Goal: Information Seeking & Learning: Learn about a topic

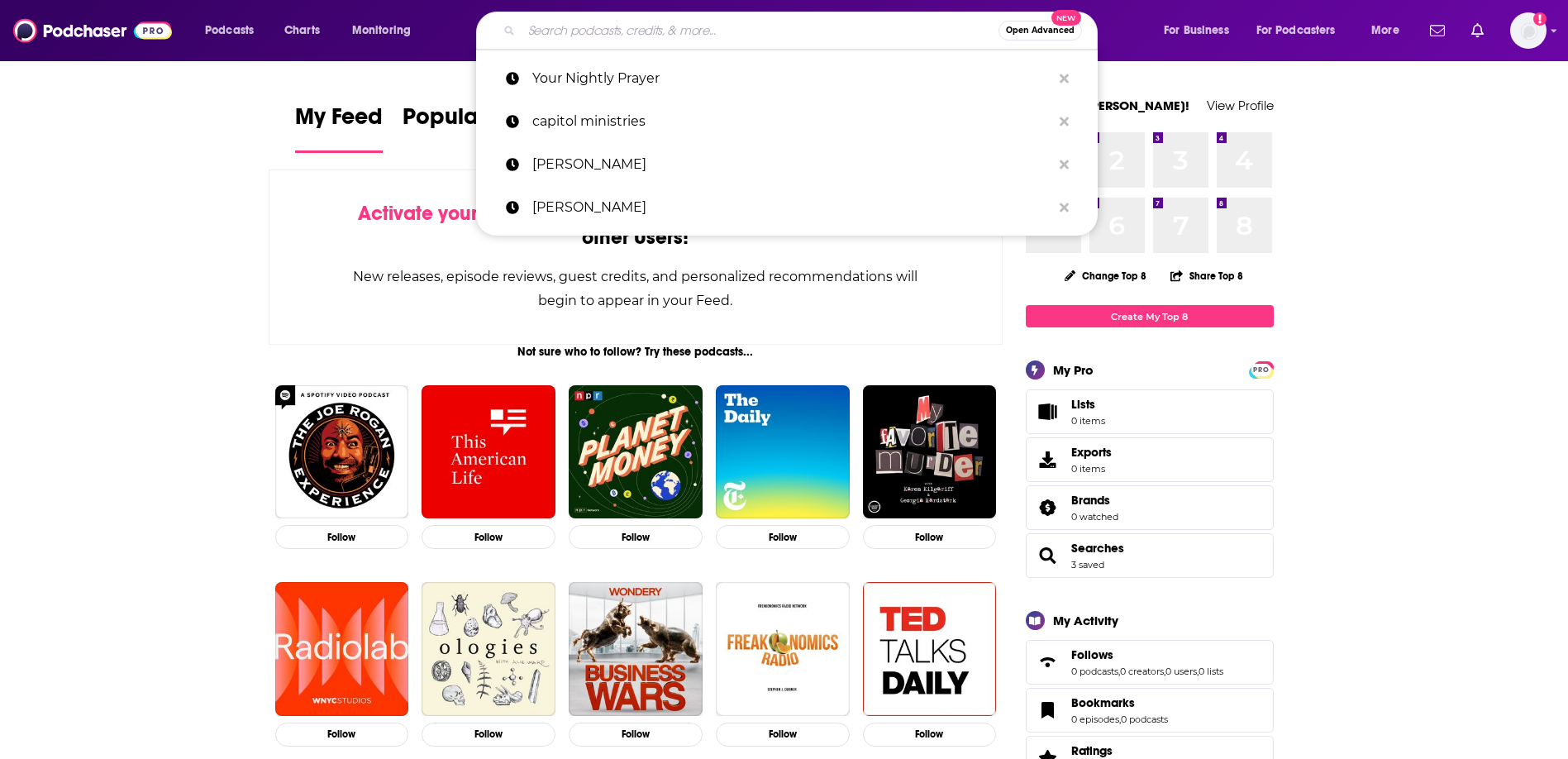
click at [610, 32] on input "Search podcasts, credits, & more..." at bounding box center [760, 30] width 477 height 27
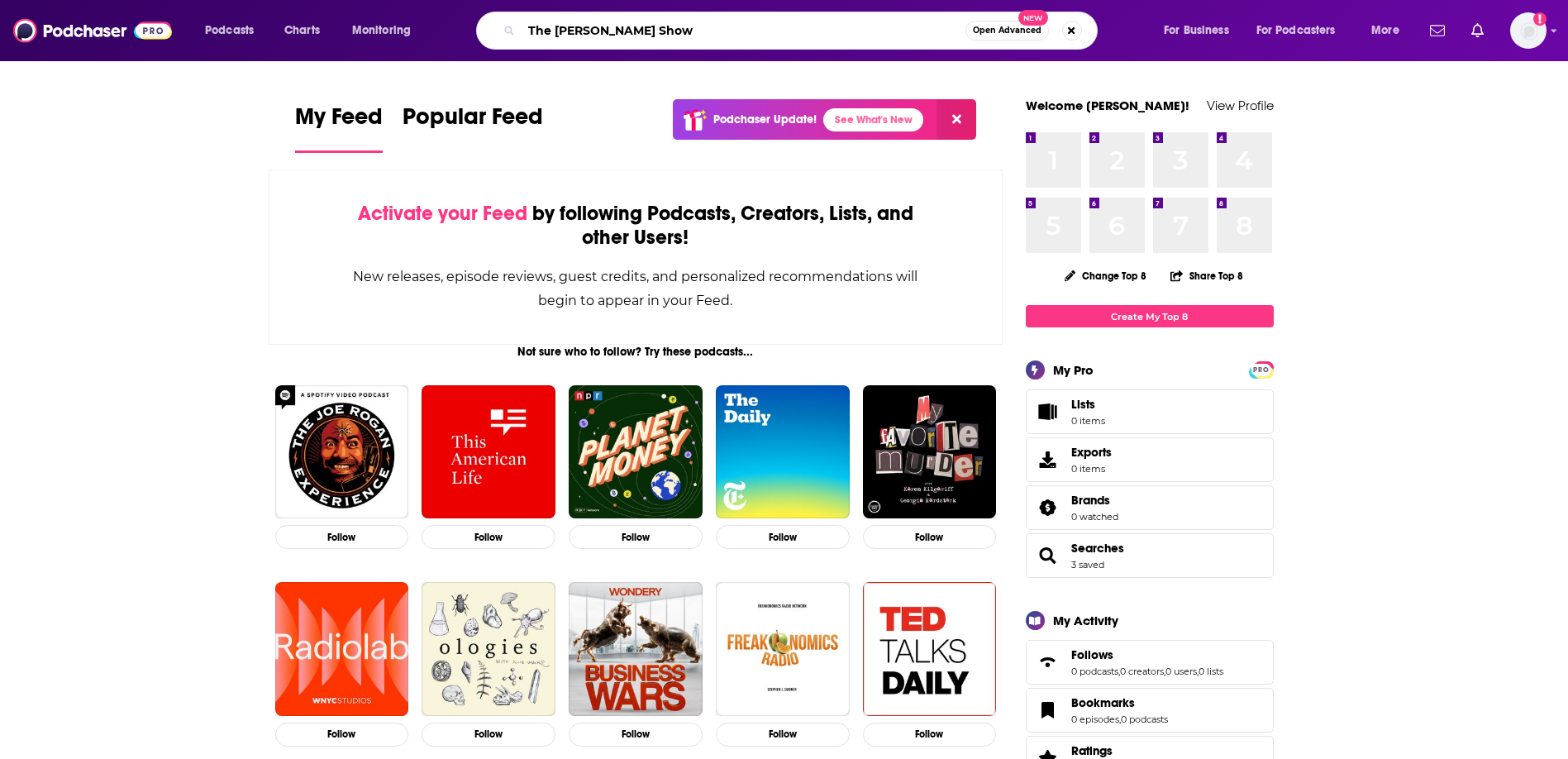
type input "The [PERSON_NAME] Show"
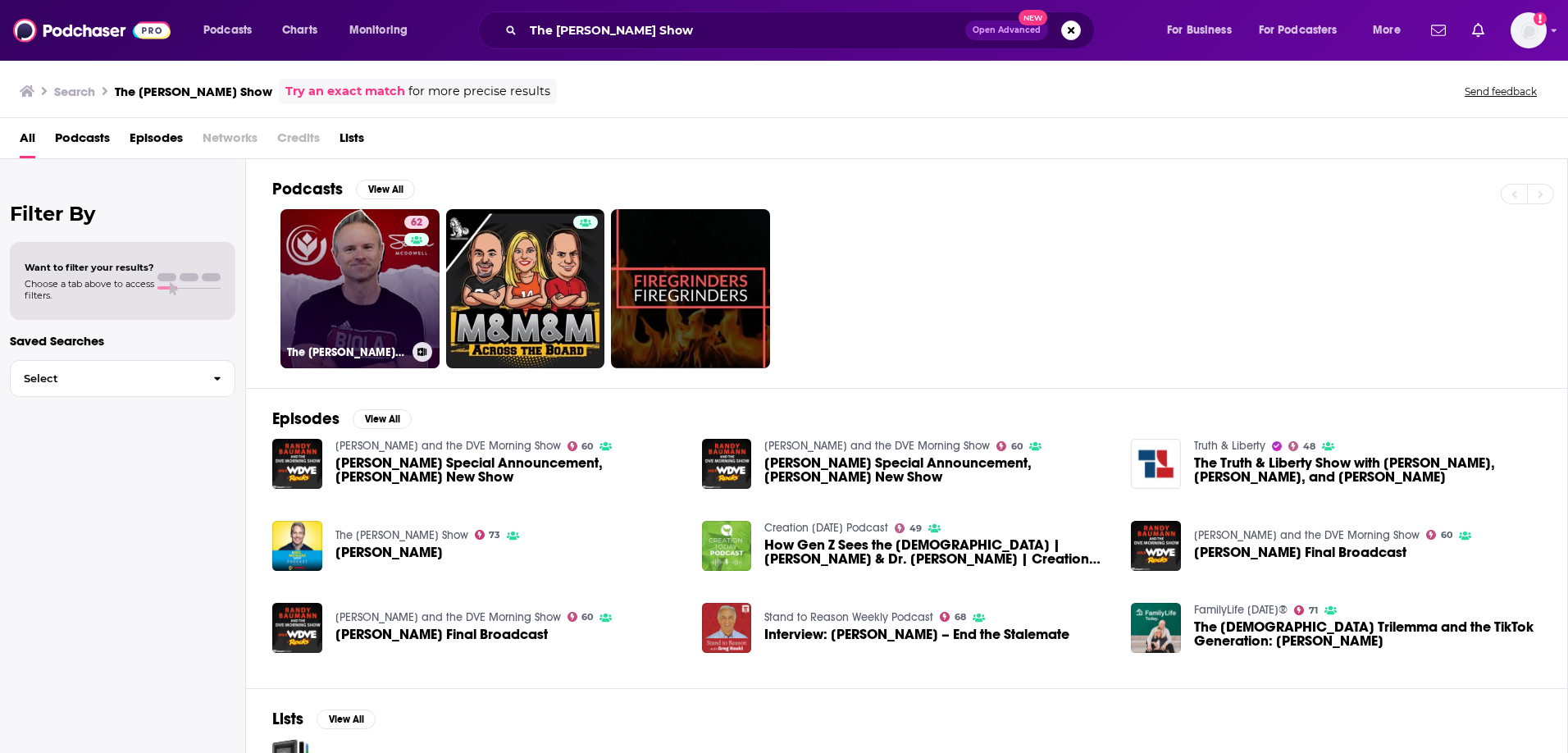
click at [363, 296] on link "62 The [PERSON_NAME] Show" at bounding box center [359, 288] width 159 height 159
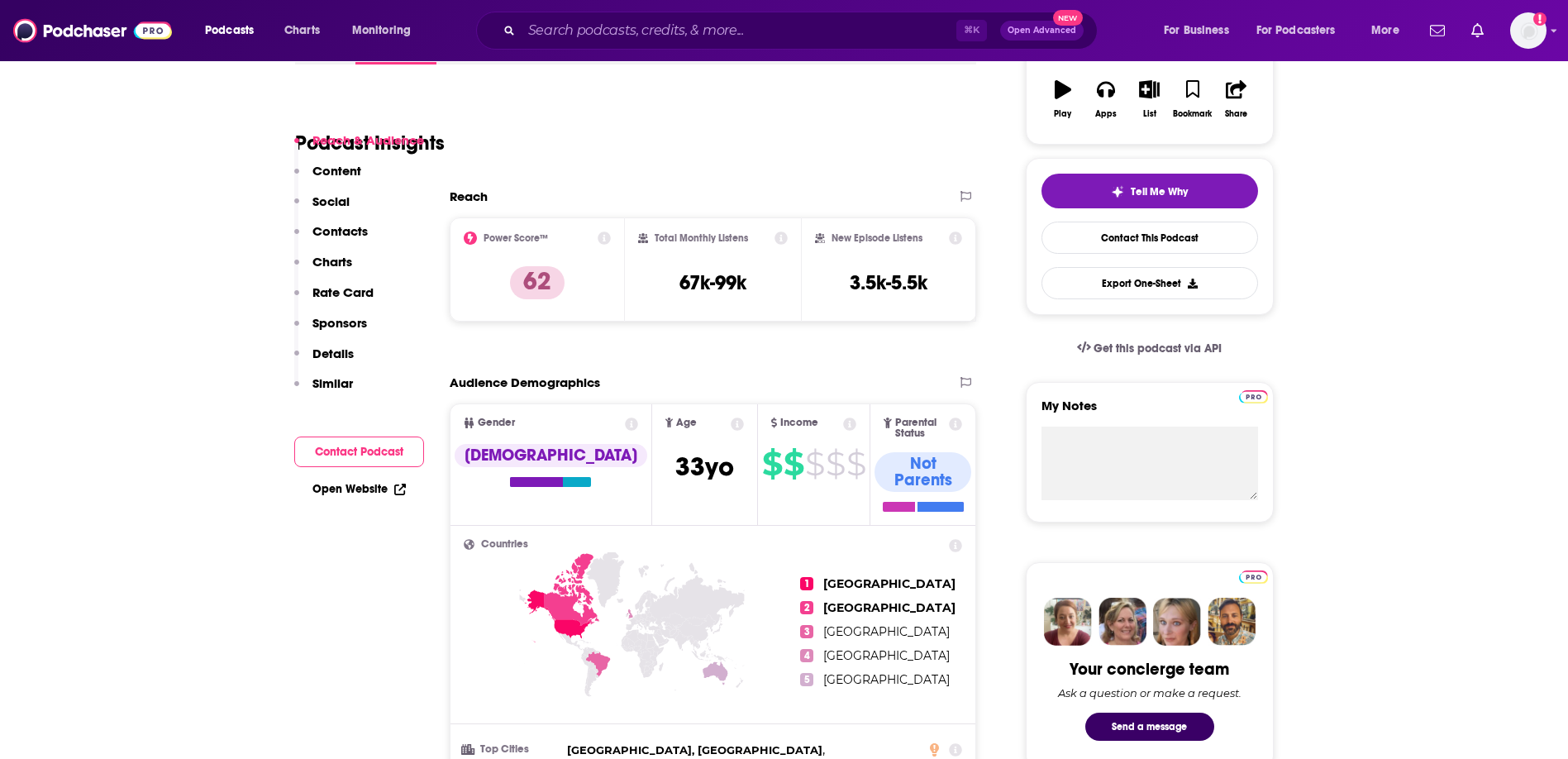
scroll to position [854, 0]
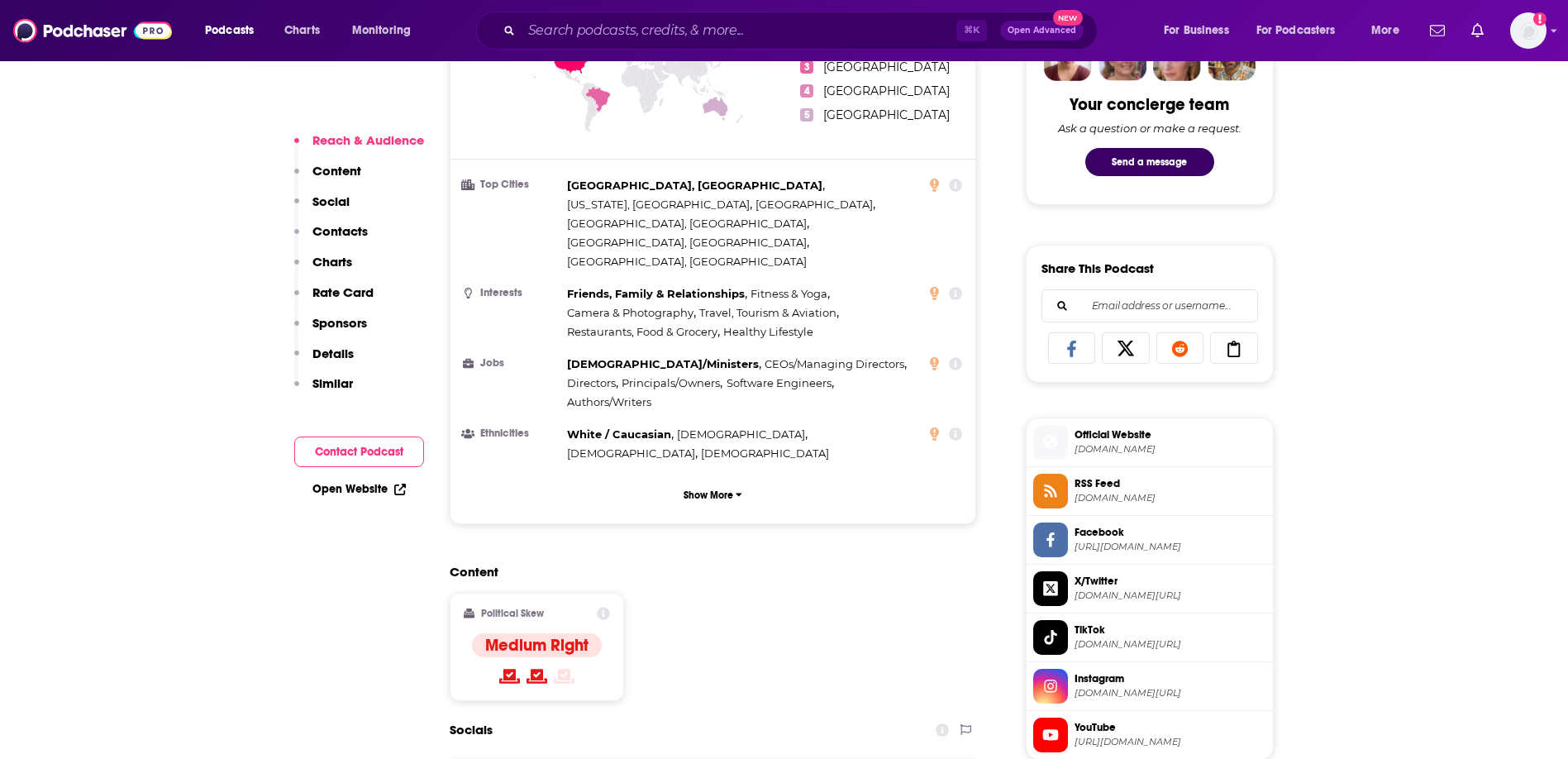
click at [1107, 493] on span "[DOMAIN_NAME]" at bounding box center [1170, 498] width 192 height 13
